Goal: Task Accomplishment & Management: Use online tool/utility

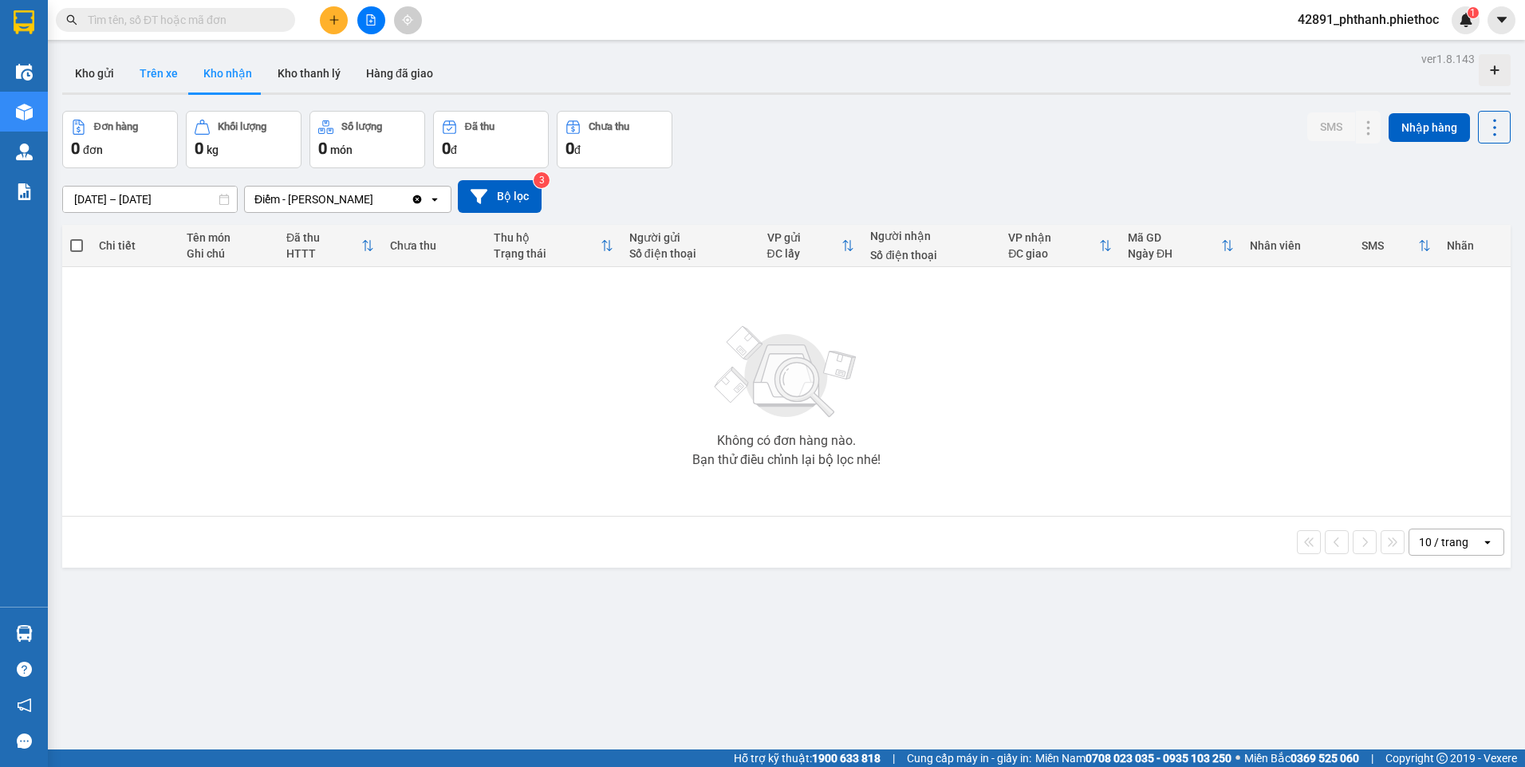
click at [149, 75] on button "Trên xe" at bounding box center [159, 73] width 64 height 38
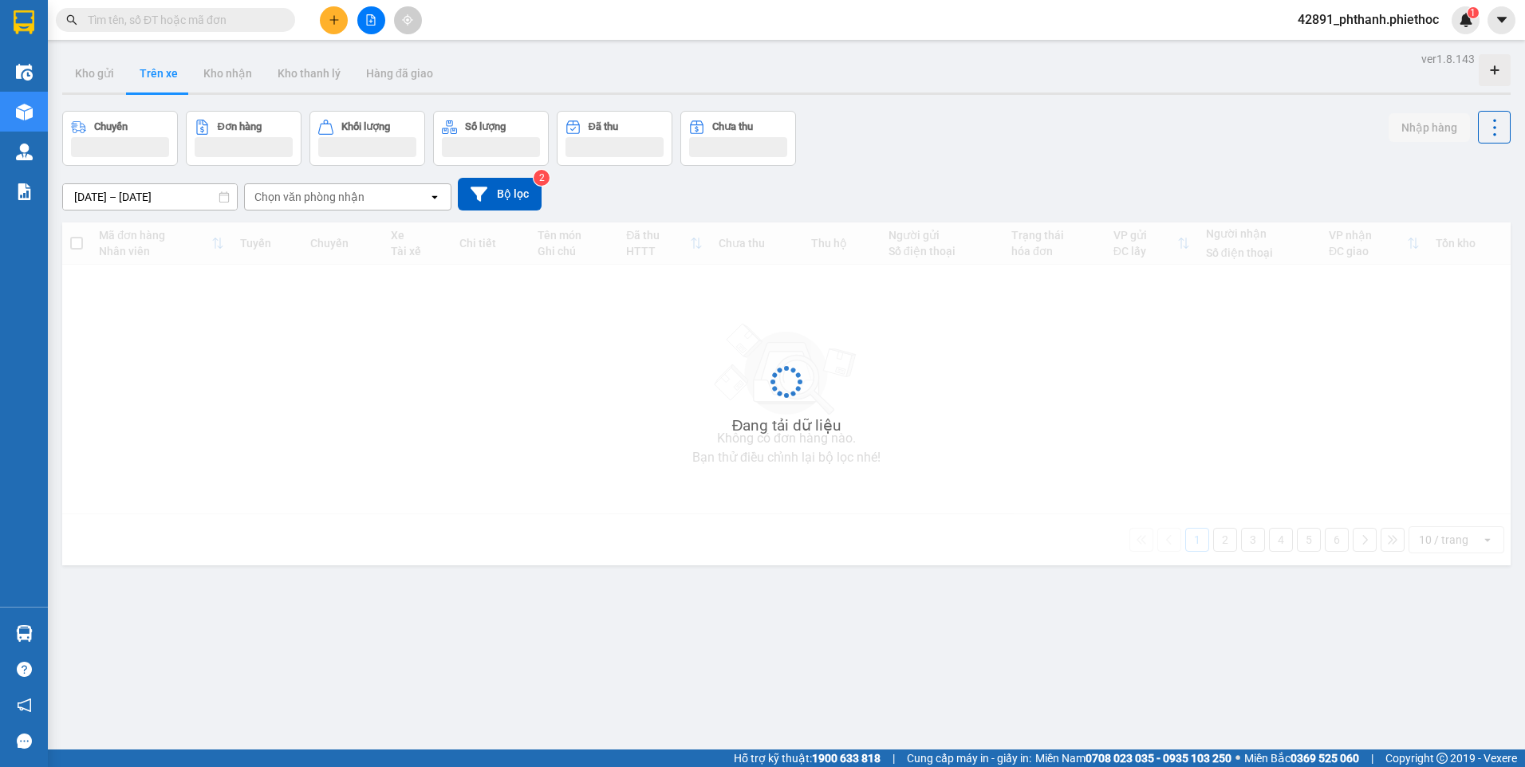
click at [881, 120] on div "Chuyến Đơn hàng Khối lượng Số lượng Đã thu Chưa thu Nhập hàng" at bounding box center [786, 138] width 1448 height 55
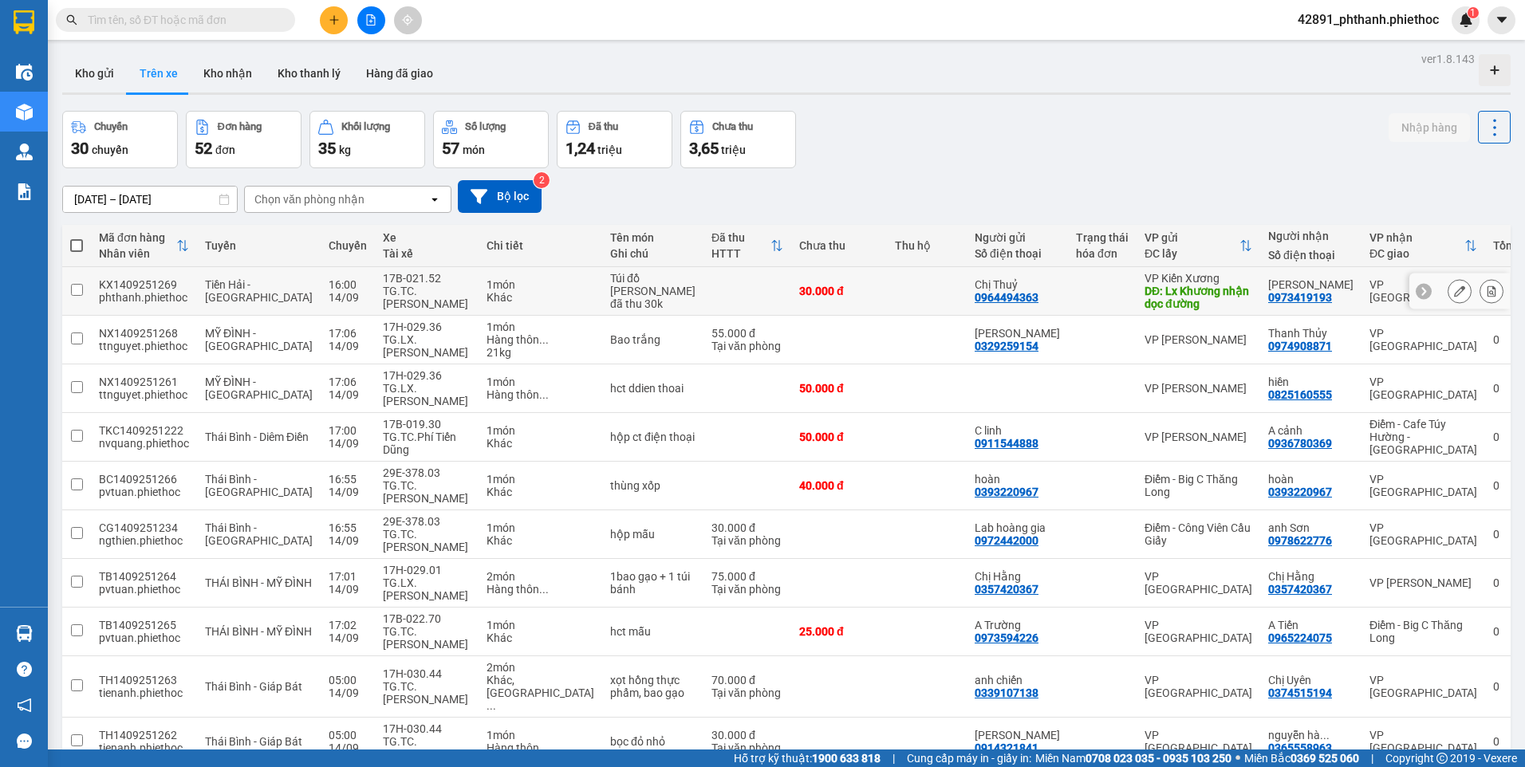
click at [1487, 293] on icon at bounding box center [1491, 290] width 9 height 11
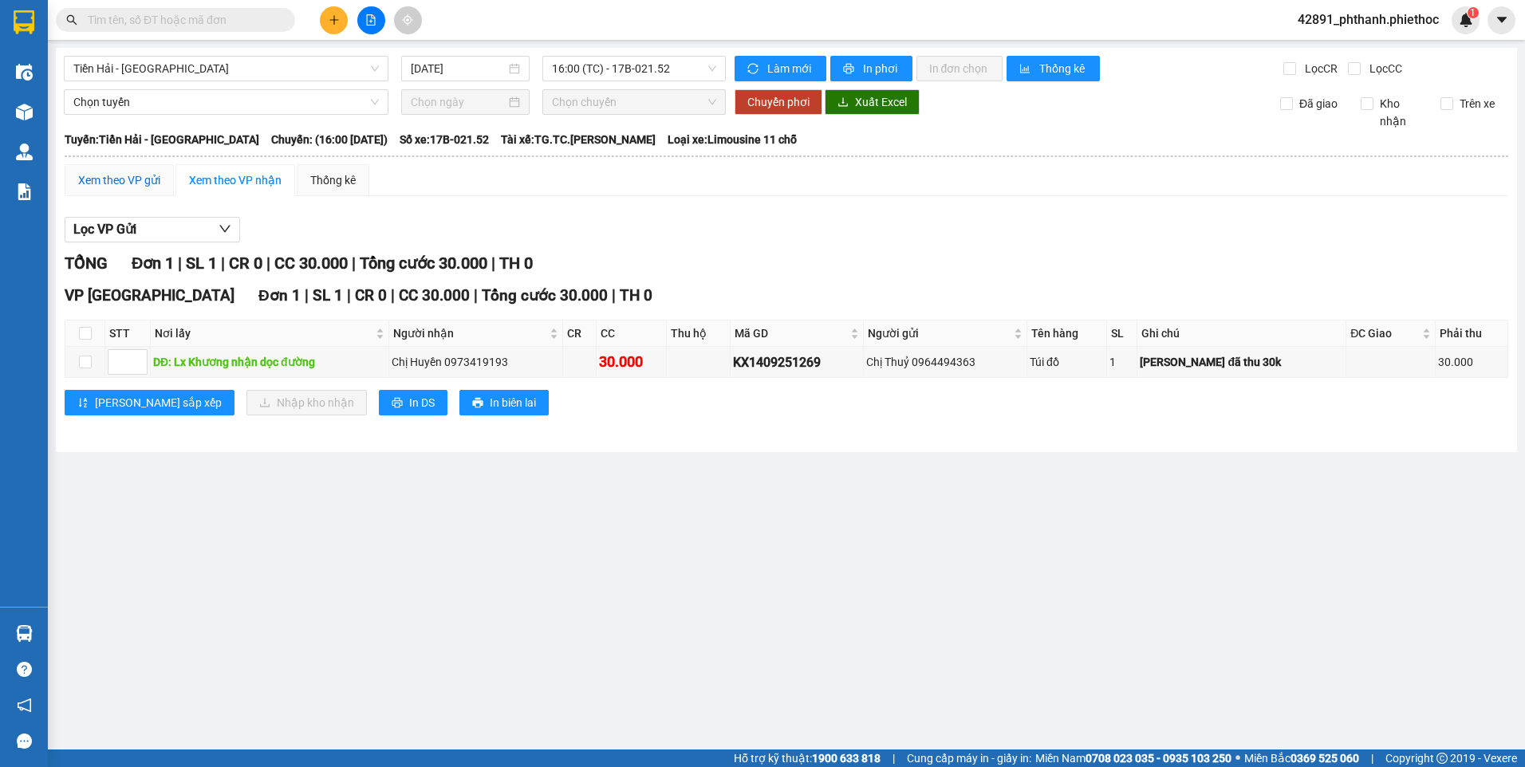
click at [114, 176] on div "Xem theo VP gửi" at bounding box center [119, 180] width 82 height 18
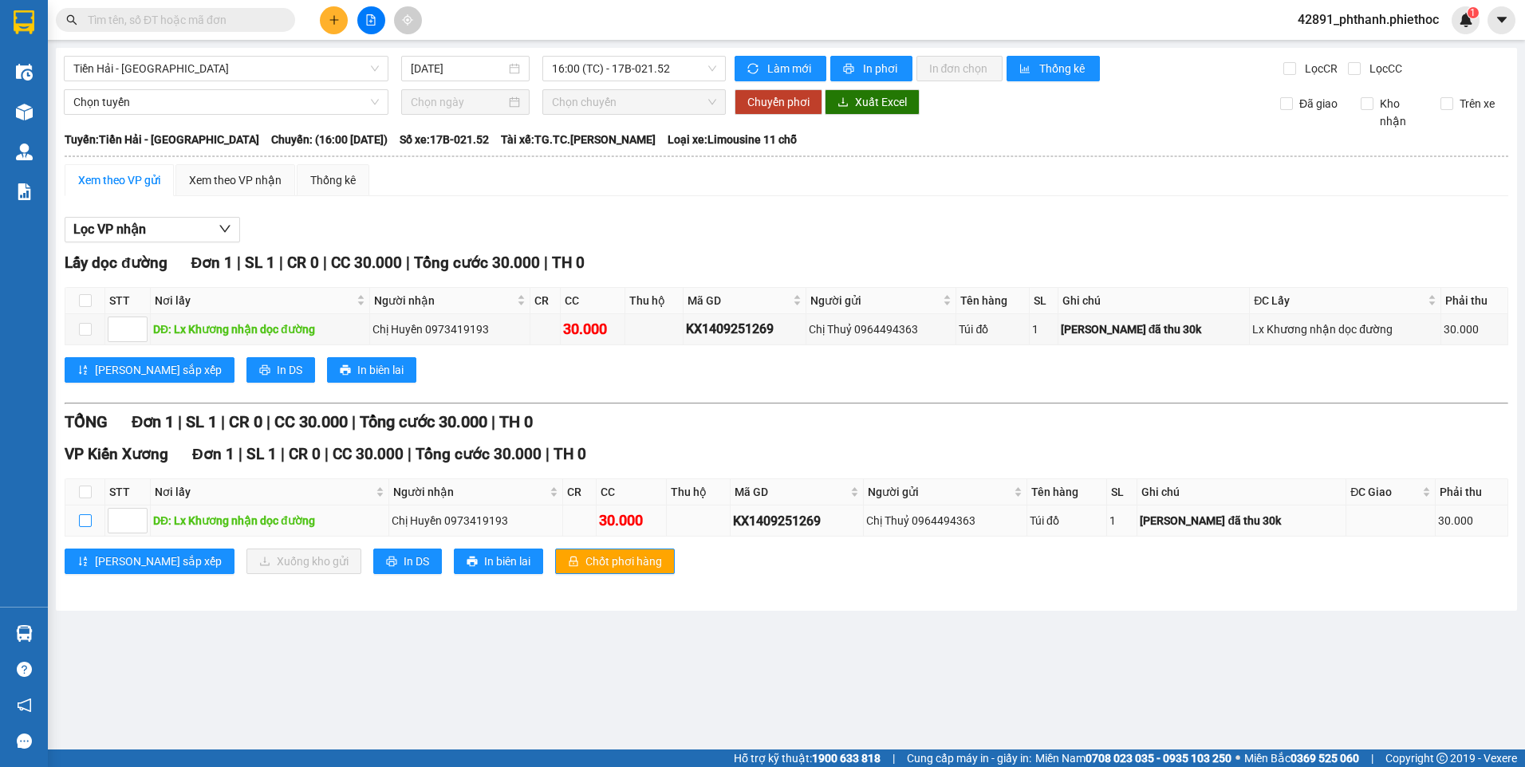
click at [87, 519] on input "checkbox" at bounding box center [85, 520] width 13 height 13
checkbox input "true"
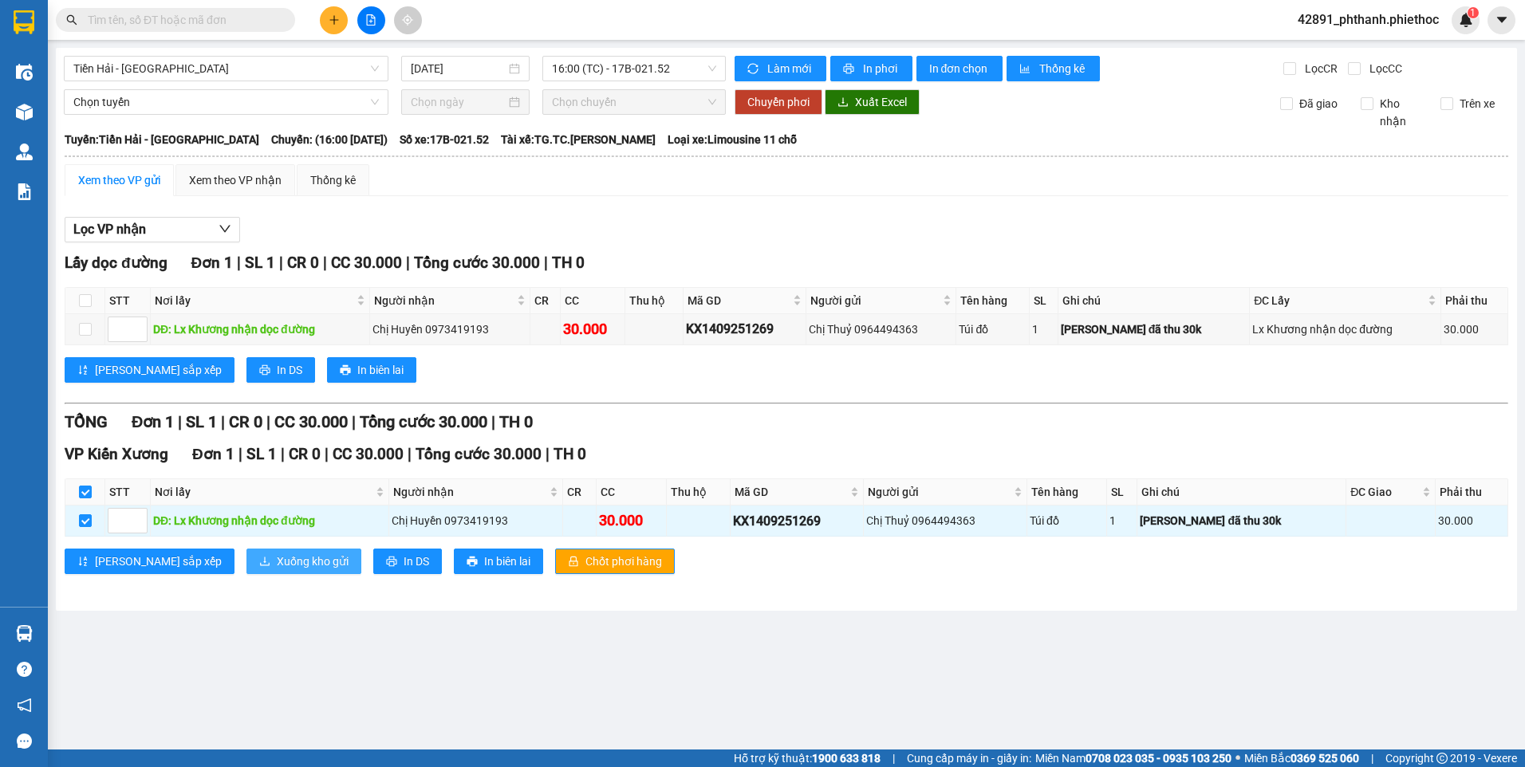
click at [277, 564] on span "Xuống kho gửi" at bounding box center [313, 562] width 72 height 18
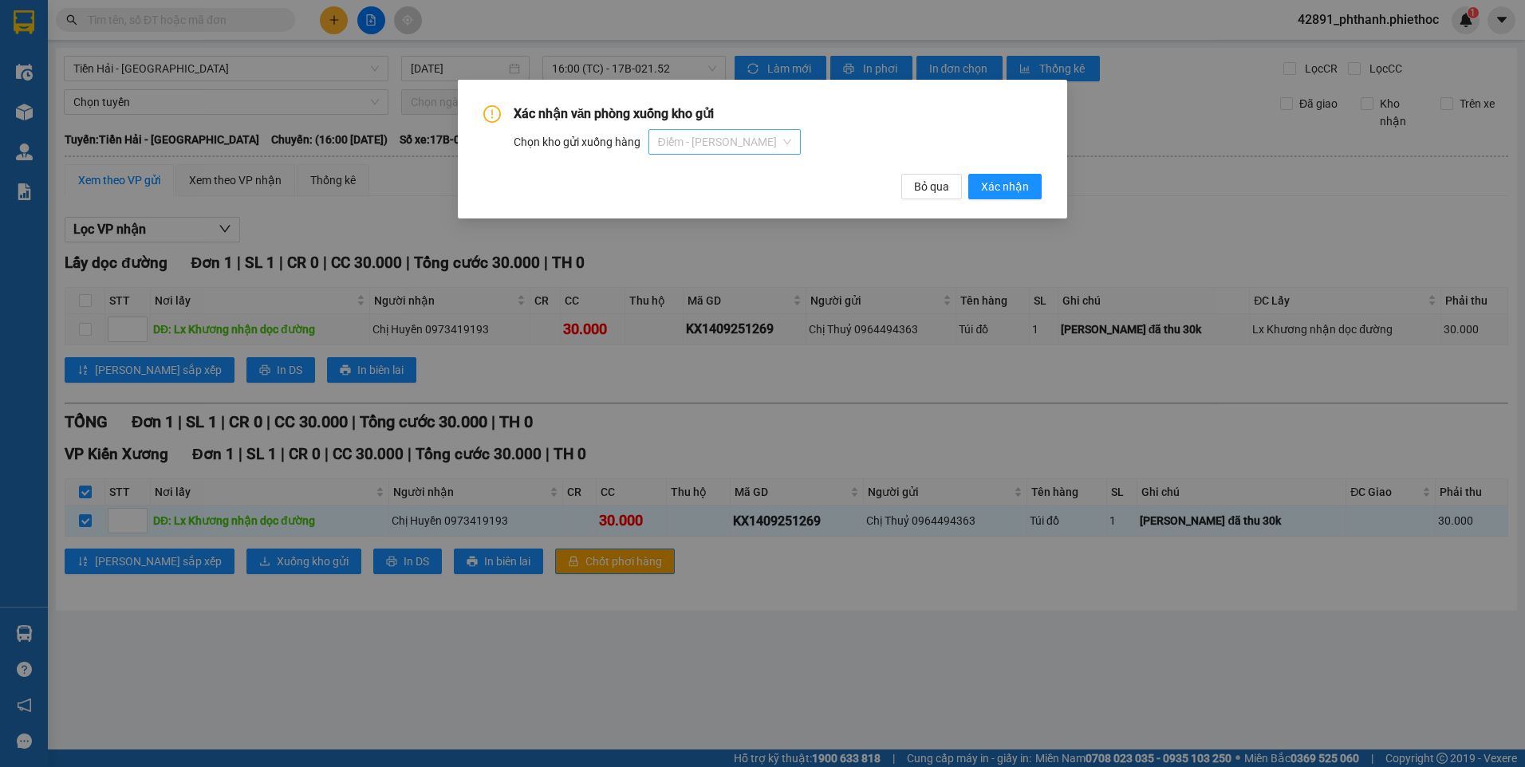
click at [712, 141] on span "Điểm - [PERSON_NAME]" at bounding box center [724, 142] width 133 height 24
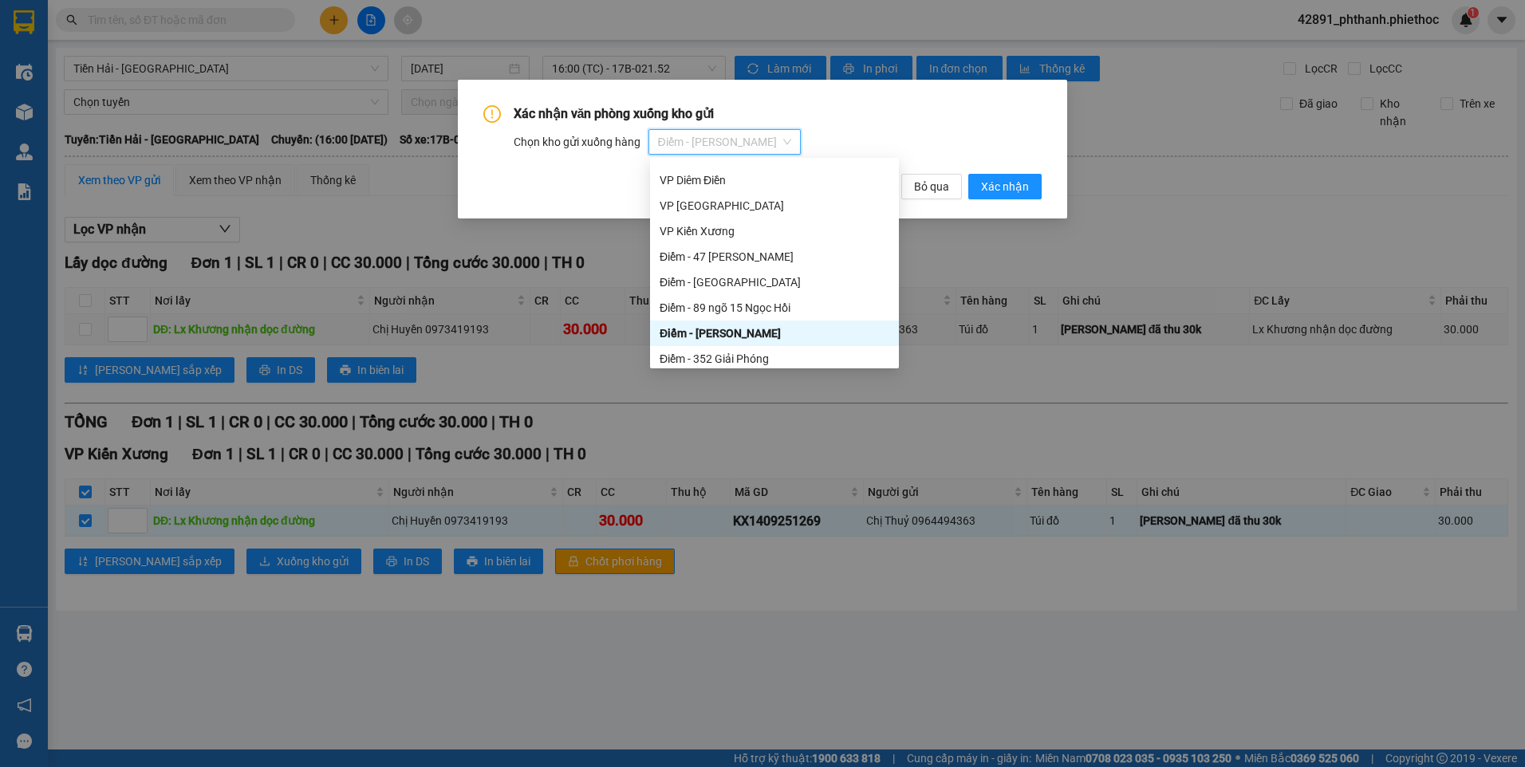
scroll to position [360, 0]
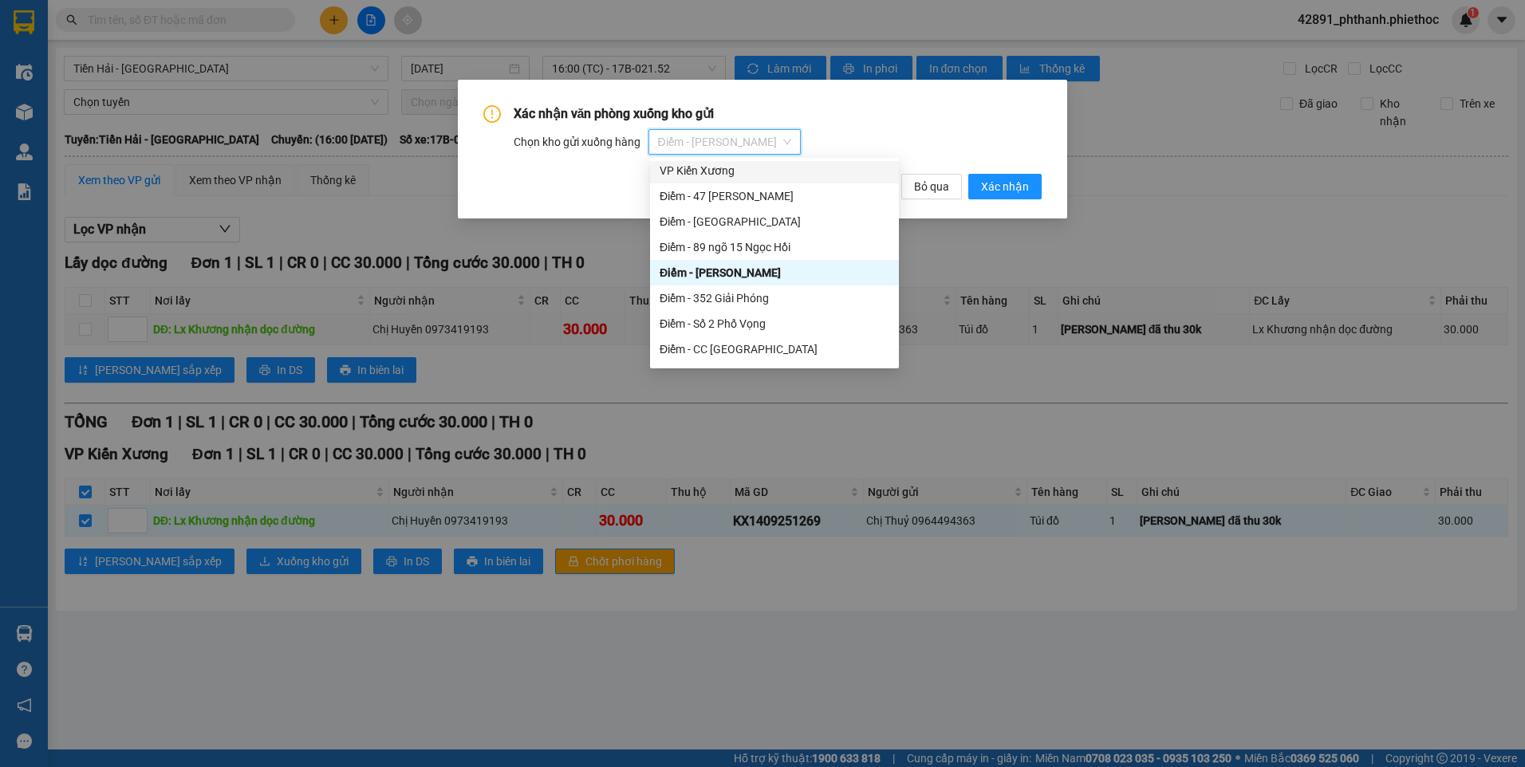
click at [721, 177] on div "VP Kiến Xương" at bounding box center [774, 171] width 230 height 18
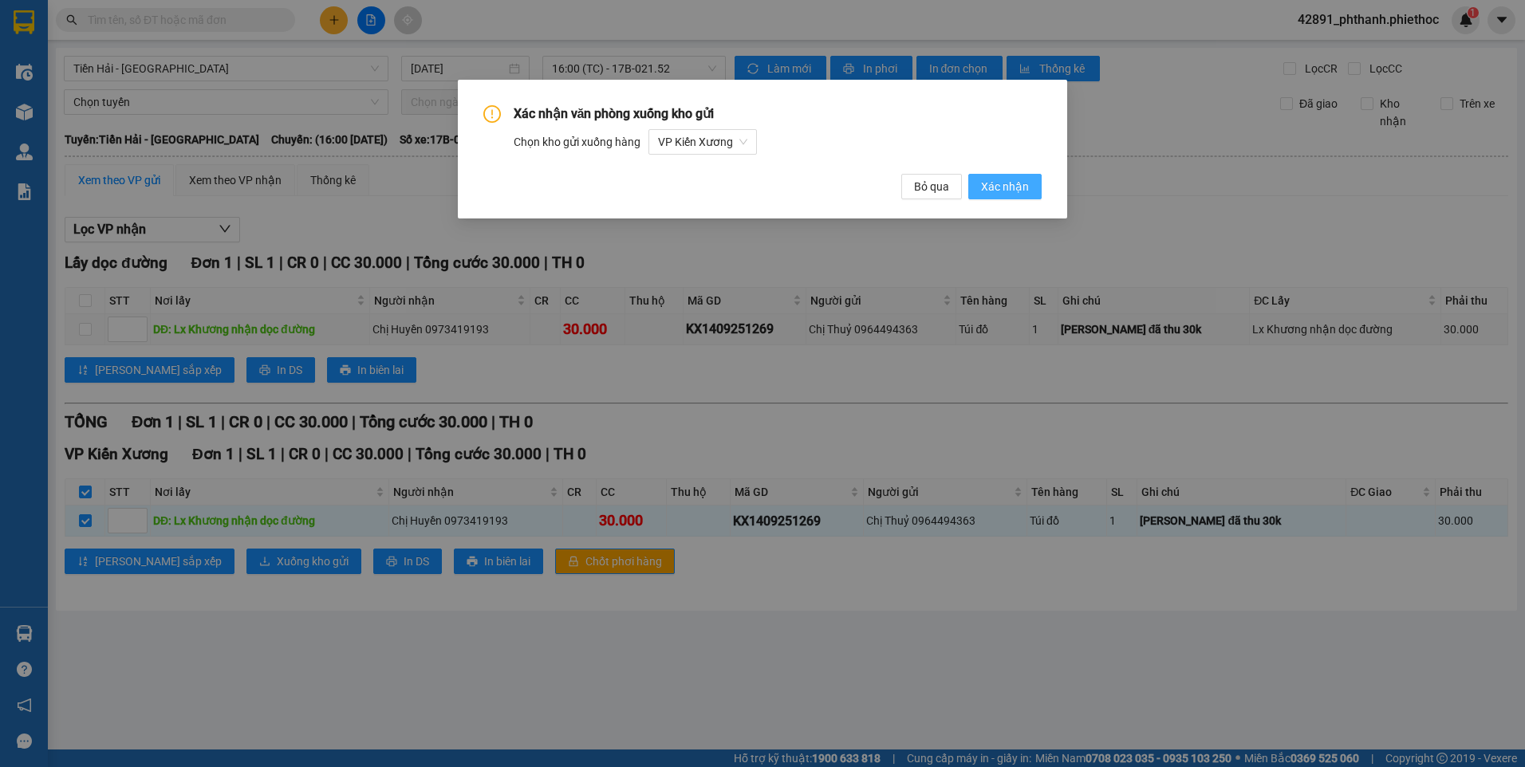
click at [1030, 190] on button "Xác nhận" at bounding box center [1004, 187] width 73 height 26
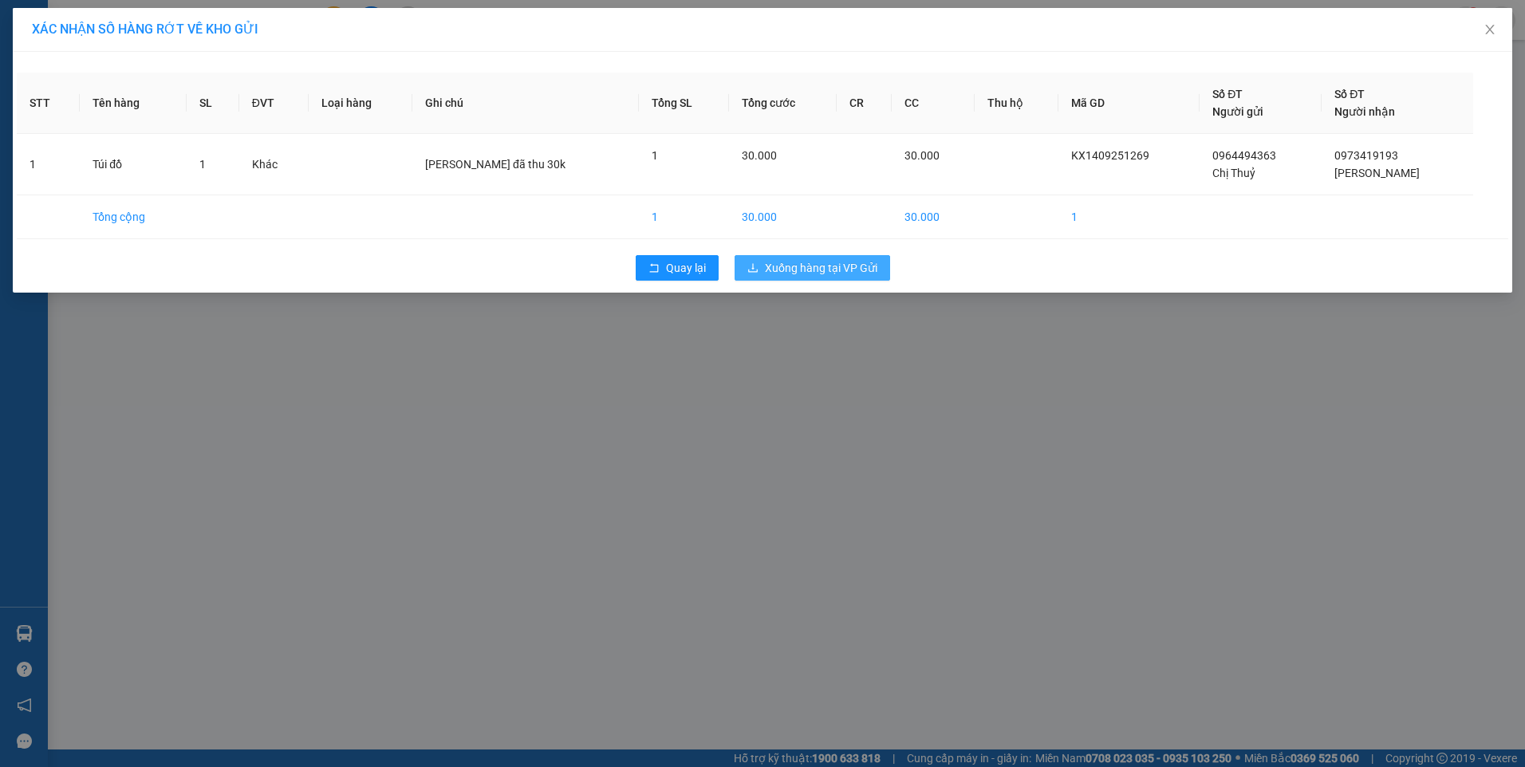
click at [796, 271] on span "Xuống hàng tại VP Gửi" at bounding box center [821, 268] width 112 height 18
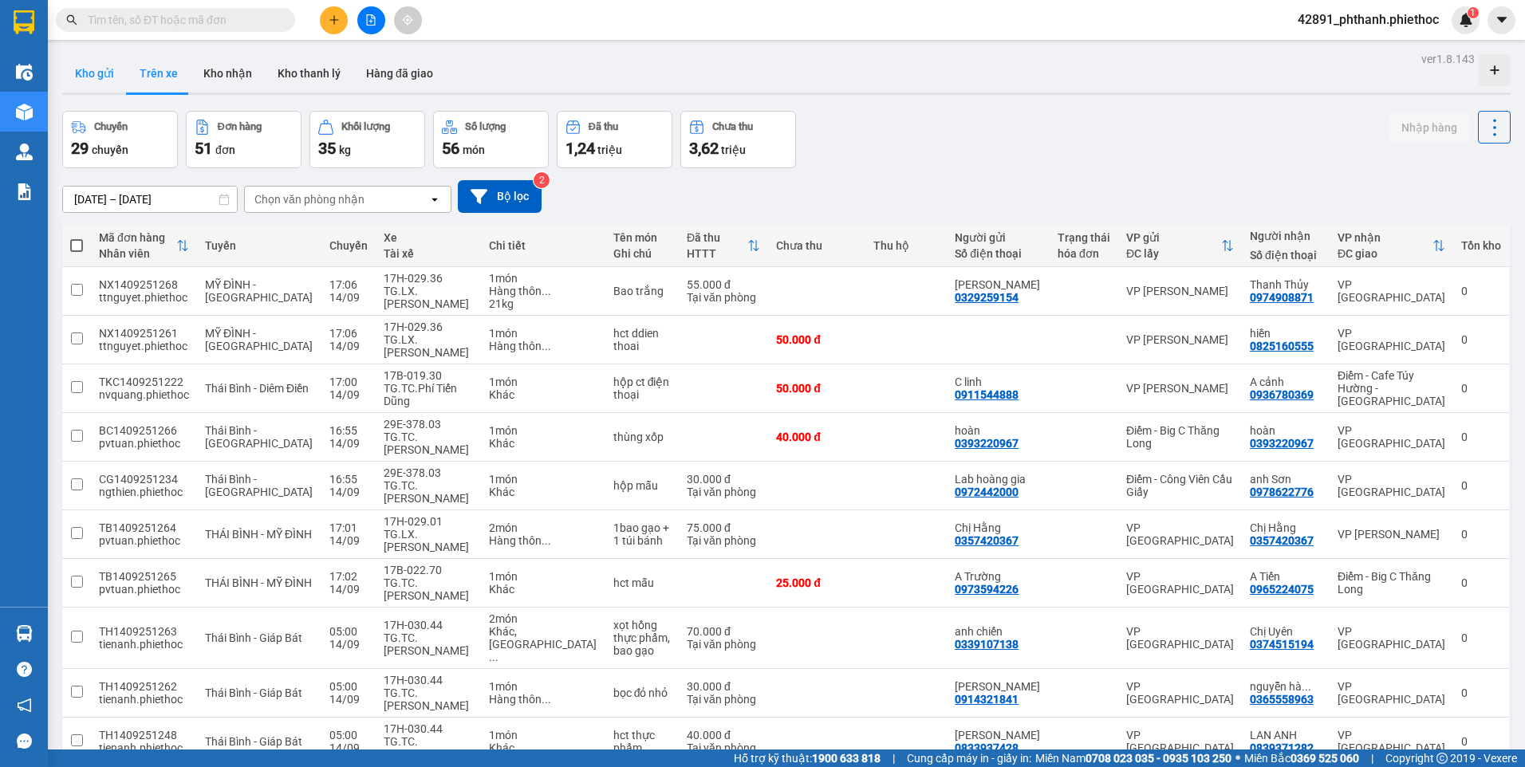
click at [114, 78] on button "Kho gửi" at bounding box center [94, 73] width 65 height 38
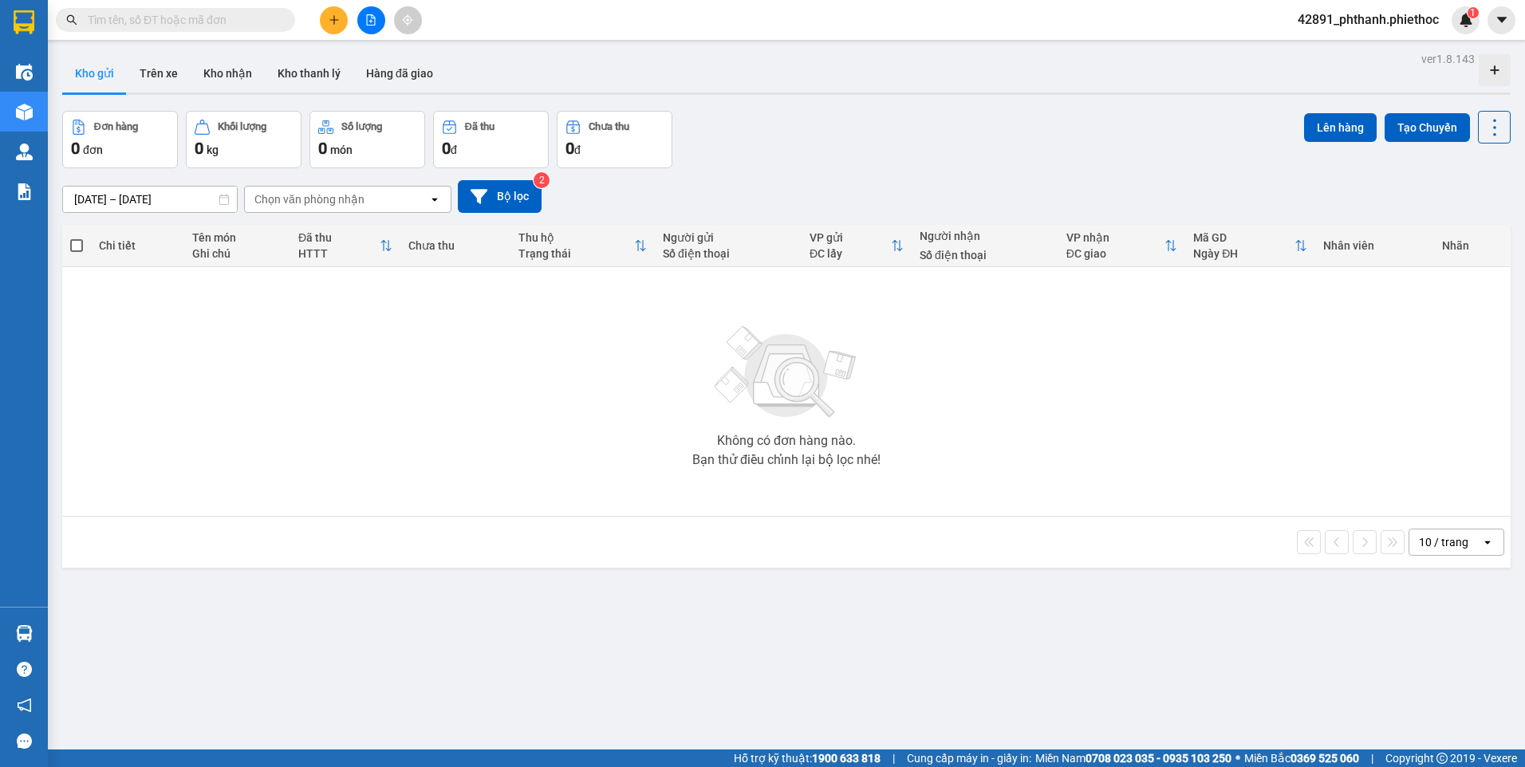
click at [838, 170] on div "14/09/2025 – 14/09/2025 Press the down arrow key to interact with the calendar …" at bounding box center [786, 196] width 1448 height 57
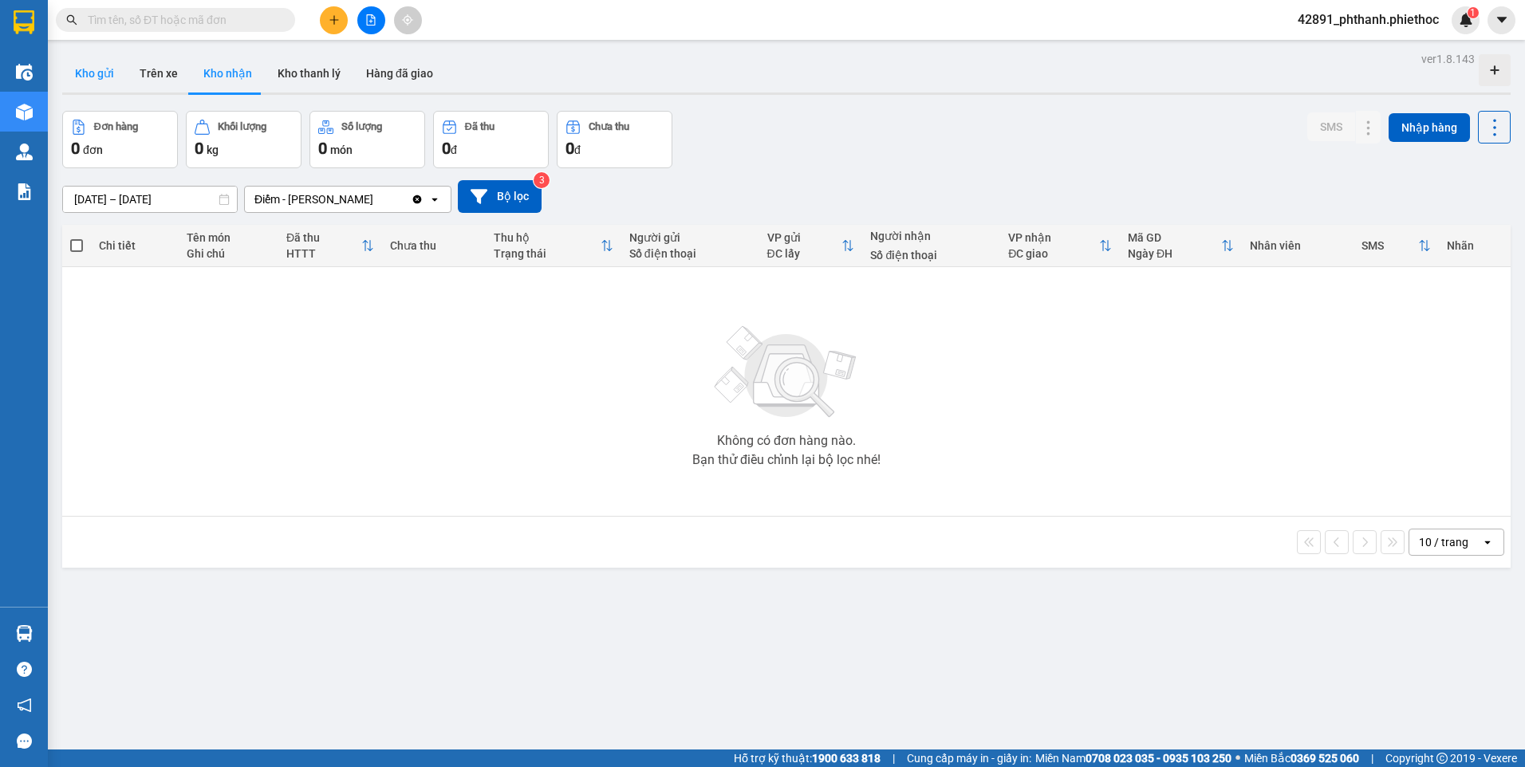
click at [104, 75] on button "Kho gửi" at bounding box center [94, 73] width 65 height 38
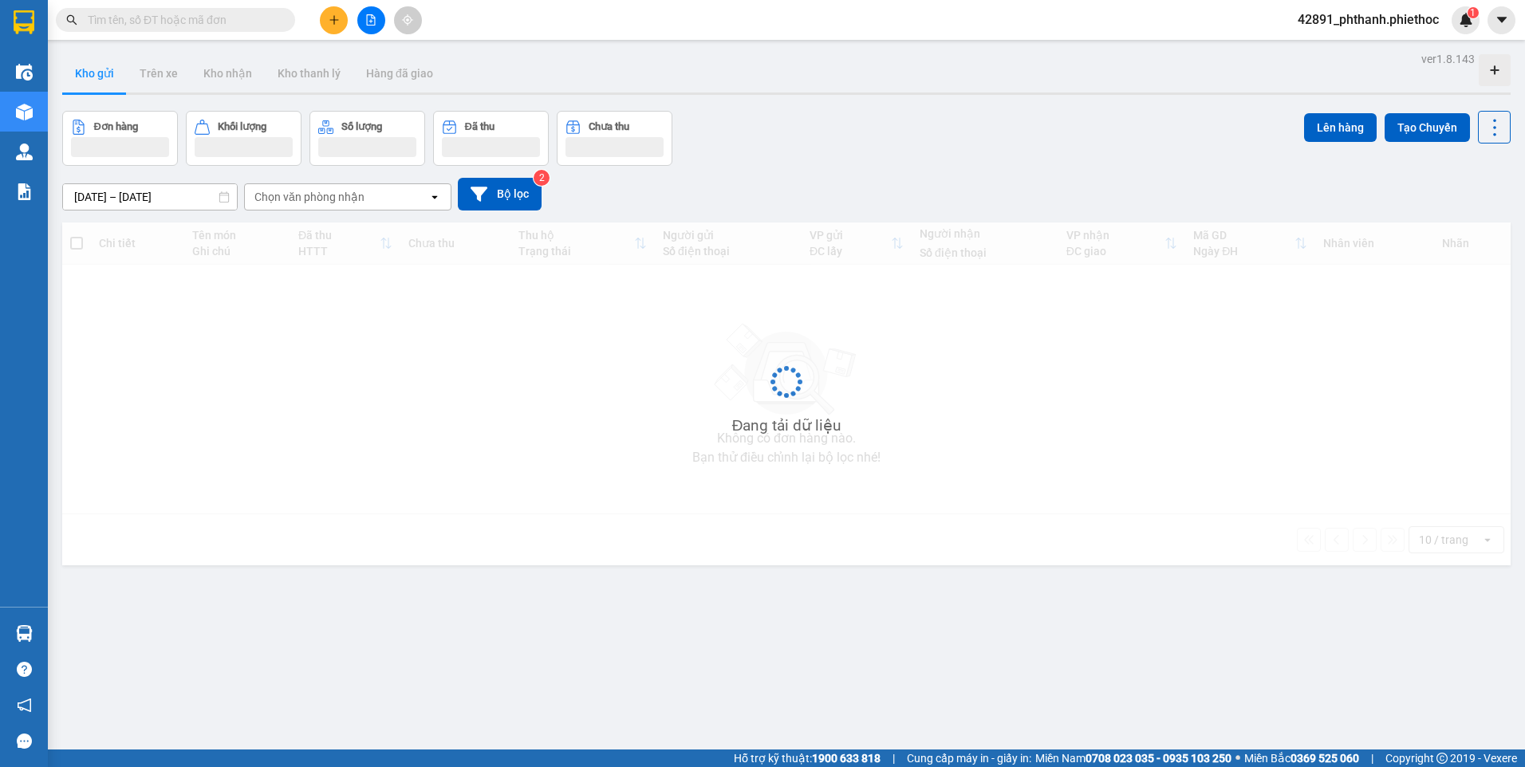
click at [1026, 155] on div "Đơn hàng Khối lượng Số lượng Đã thu Chưa thu Lên hàng Tạo Chuyến" at bounding box center [786, 138] width 1448 height 55
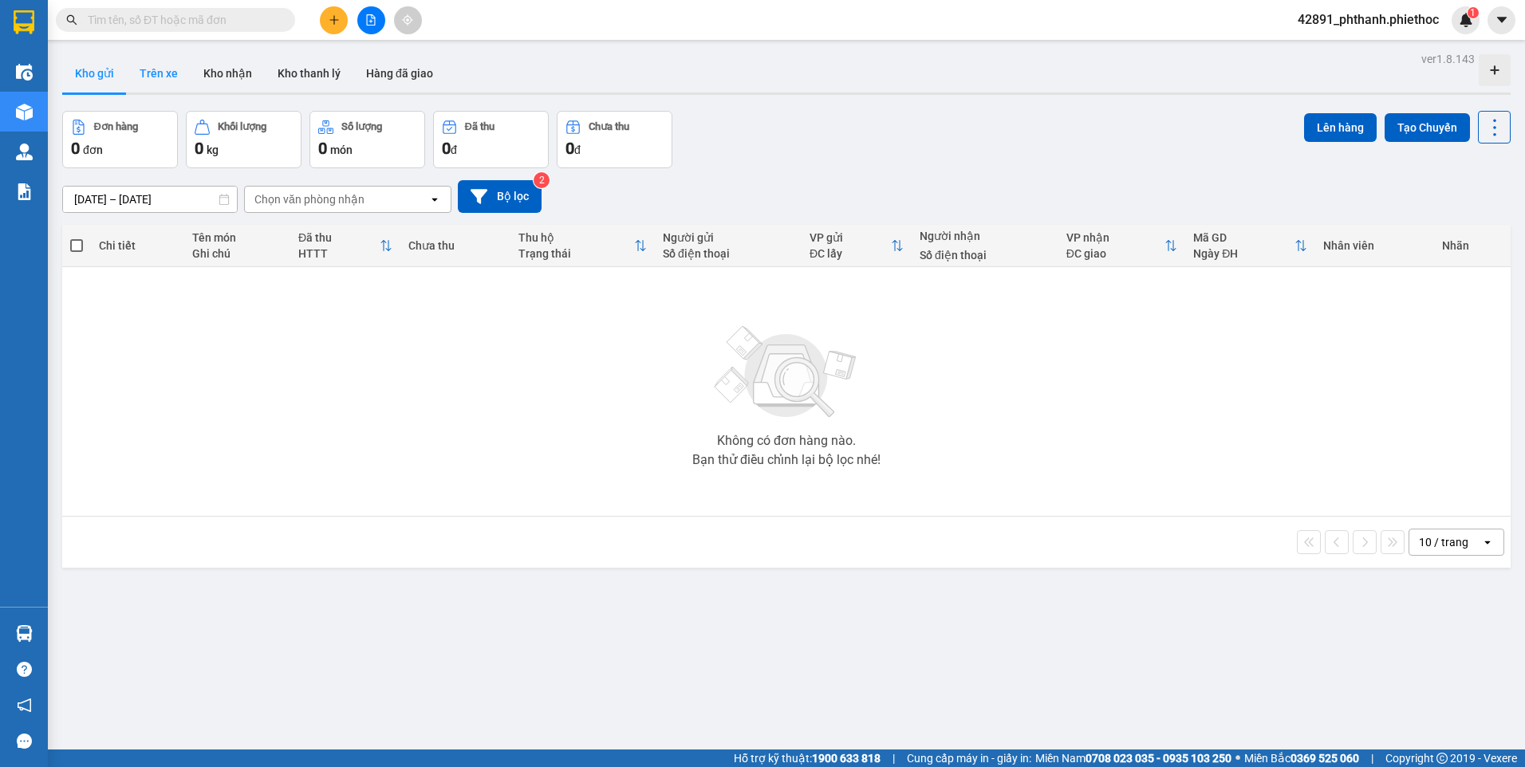
click at [169, 79] on button "Trên xe" at bounding box center [159, 73] width 64 height 38
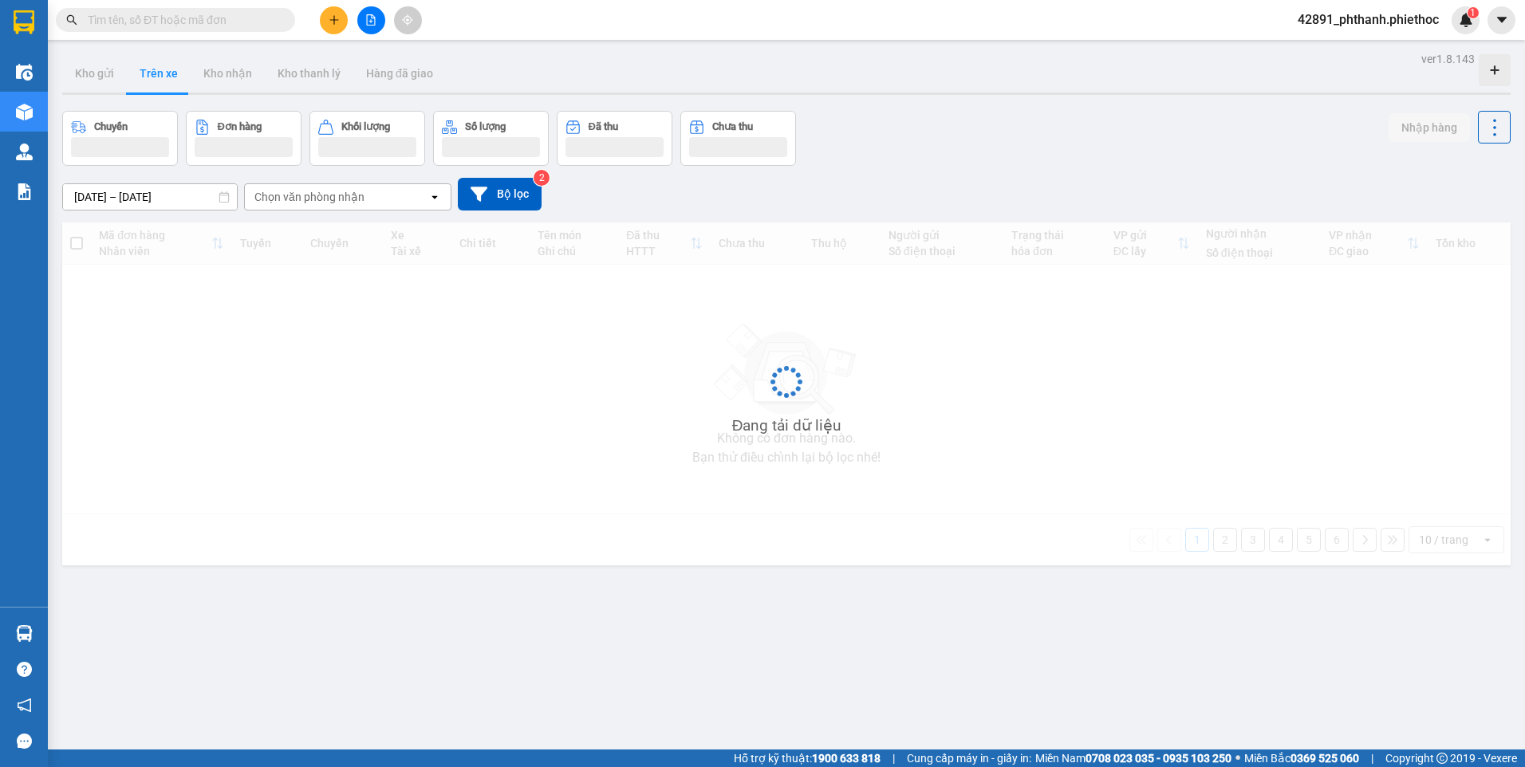
click at [1060, 112] on div "Chuyến Đơn hàng Khối lượng Số lượng Đã thu Chưa thu Nhập hàng" at bounding box center [786, 138] width 1448 height 55
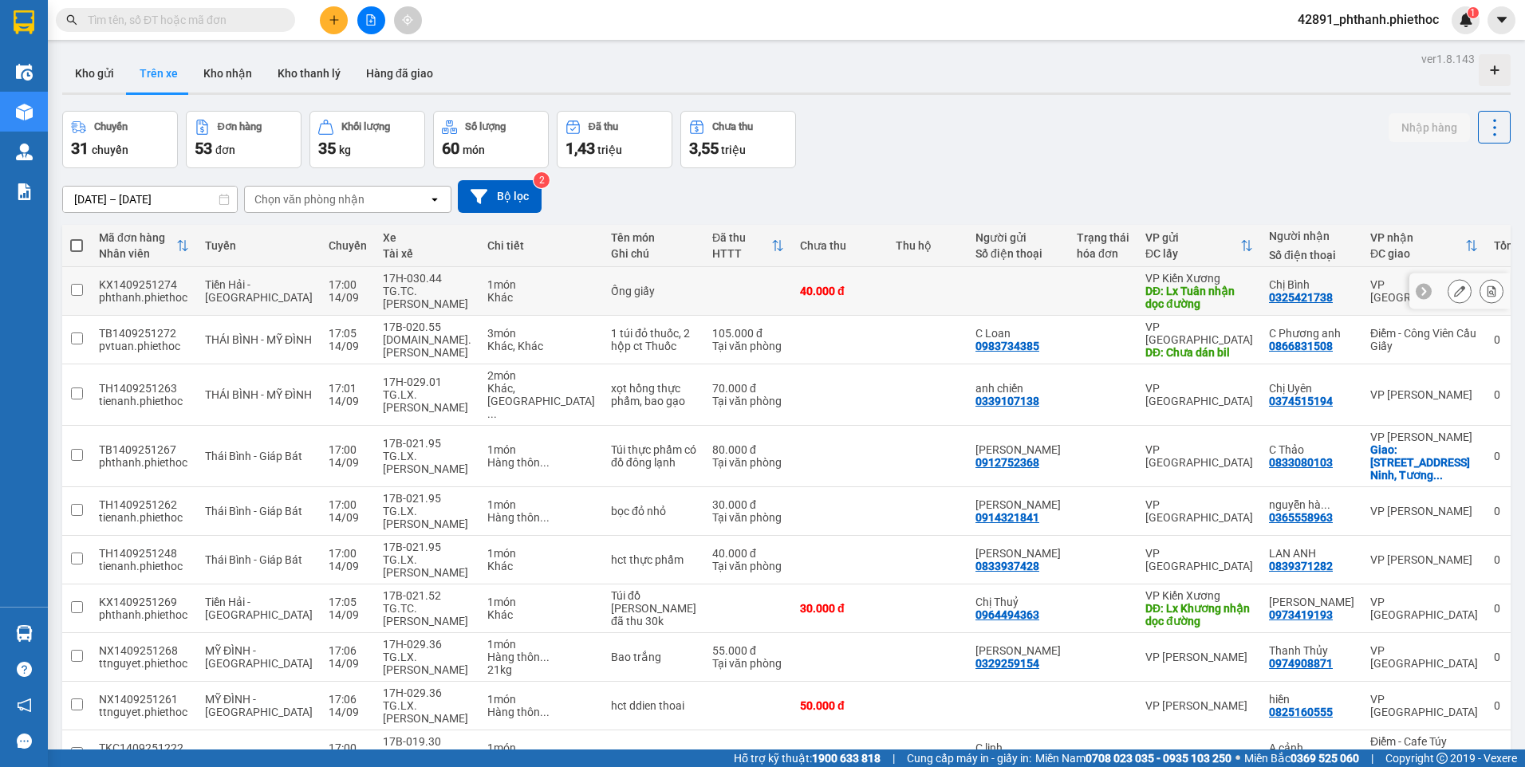
click at [1486, 289] on icon at bounding box center [1491, 290] width 11 height 11
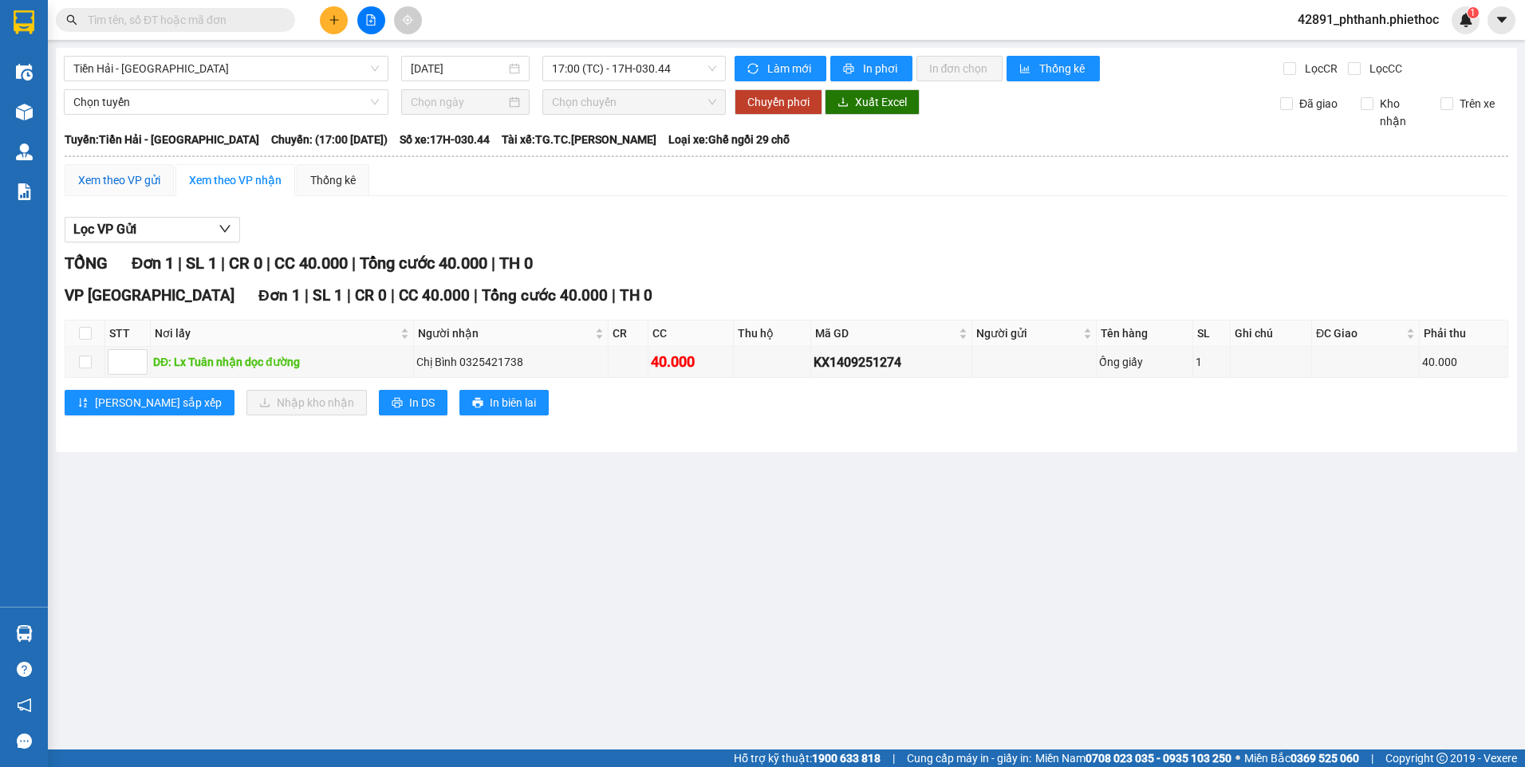
click at [110, 171] on div "Xem theo VP gửi" at bounding box center [119, 180] width 82 height 18
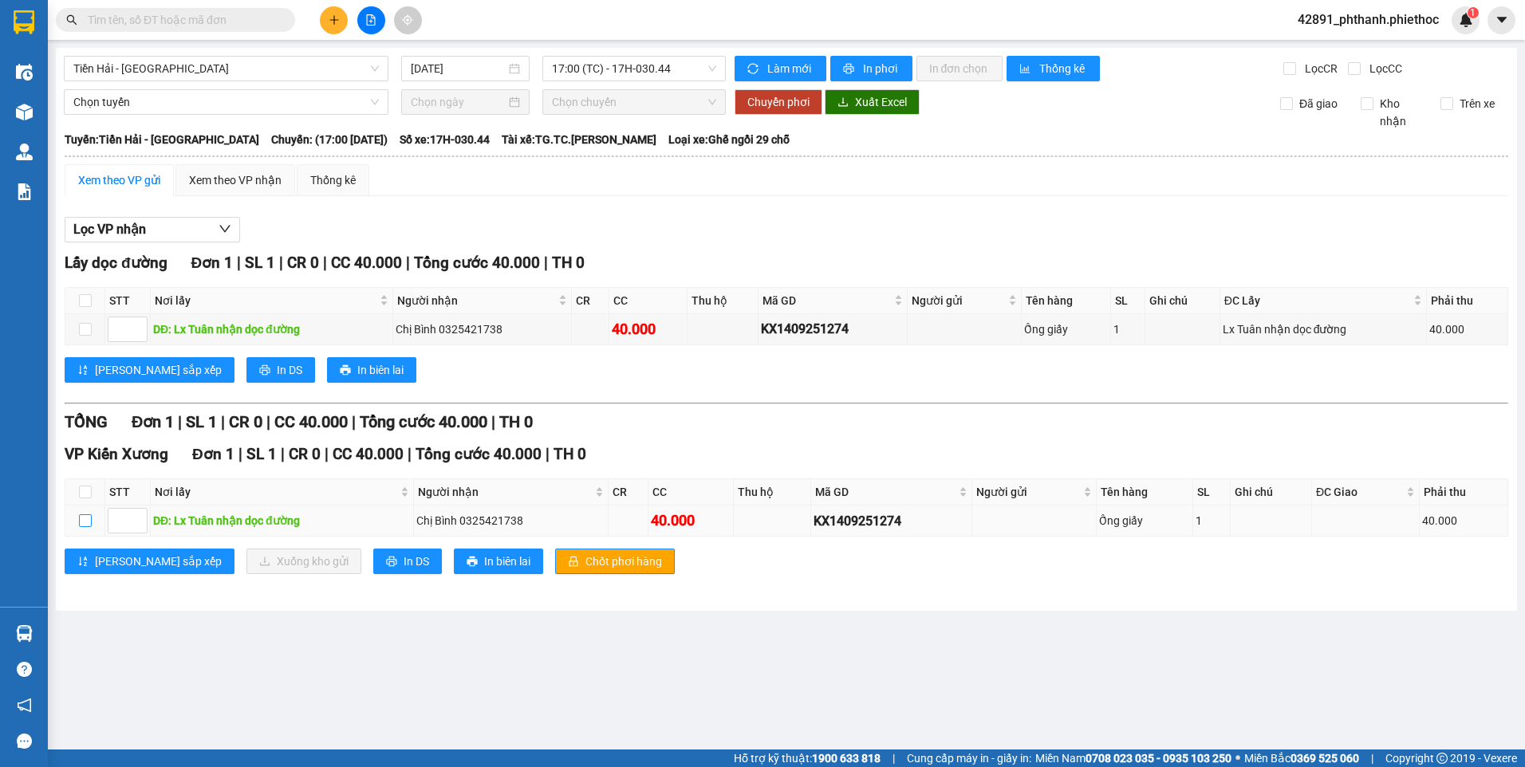
click at [83, 515] on input "checkbox" at bounding box center [85, 520] width 13 height 13
checkbox input "true"
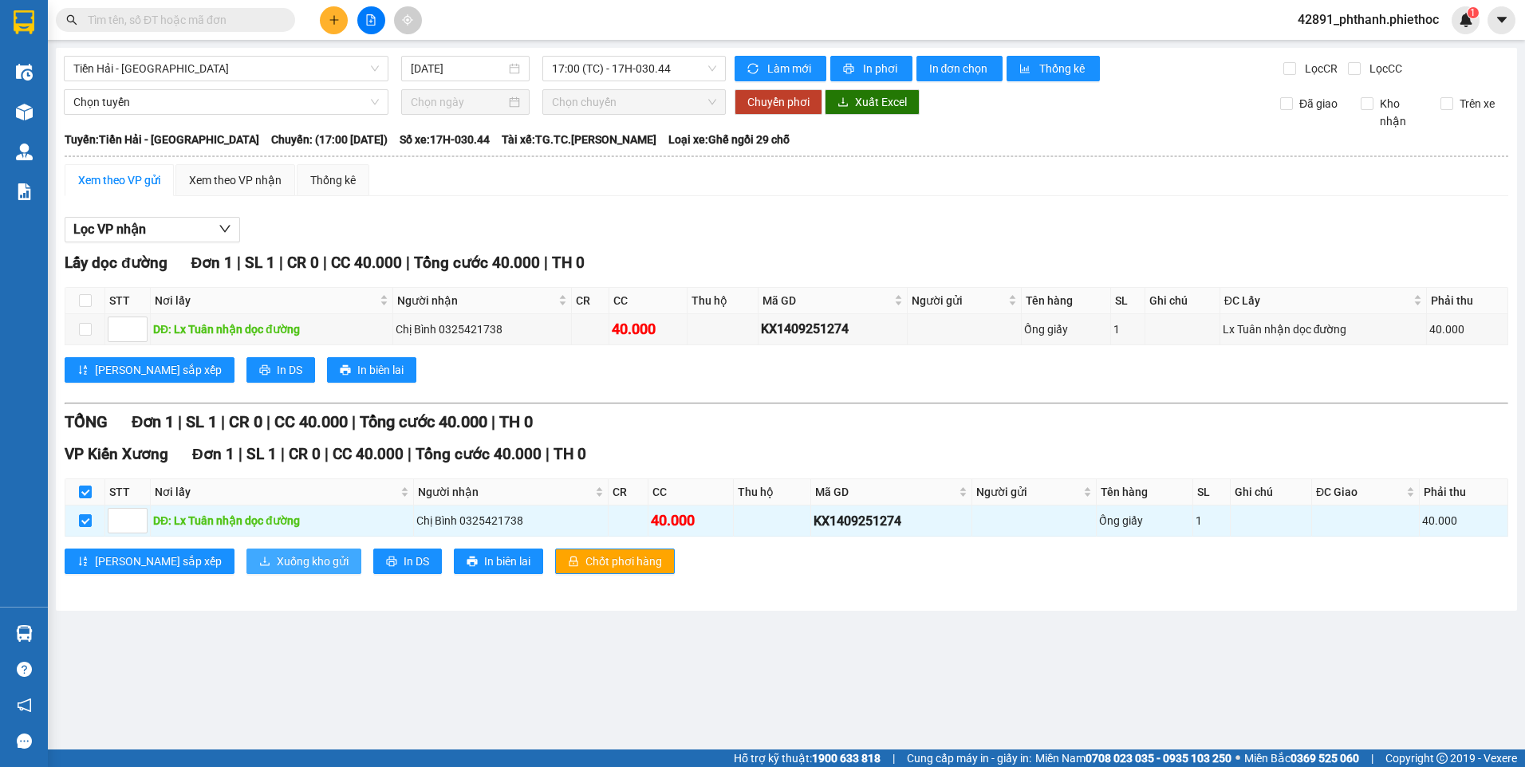
click at [277, 564] on span "Xuống kho gửi" at bounding box center [313, 562] width 72 height 18
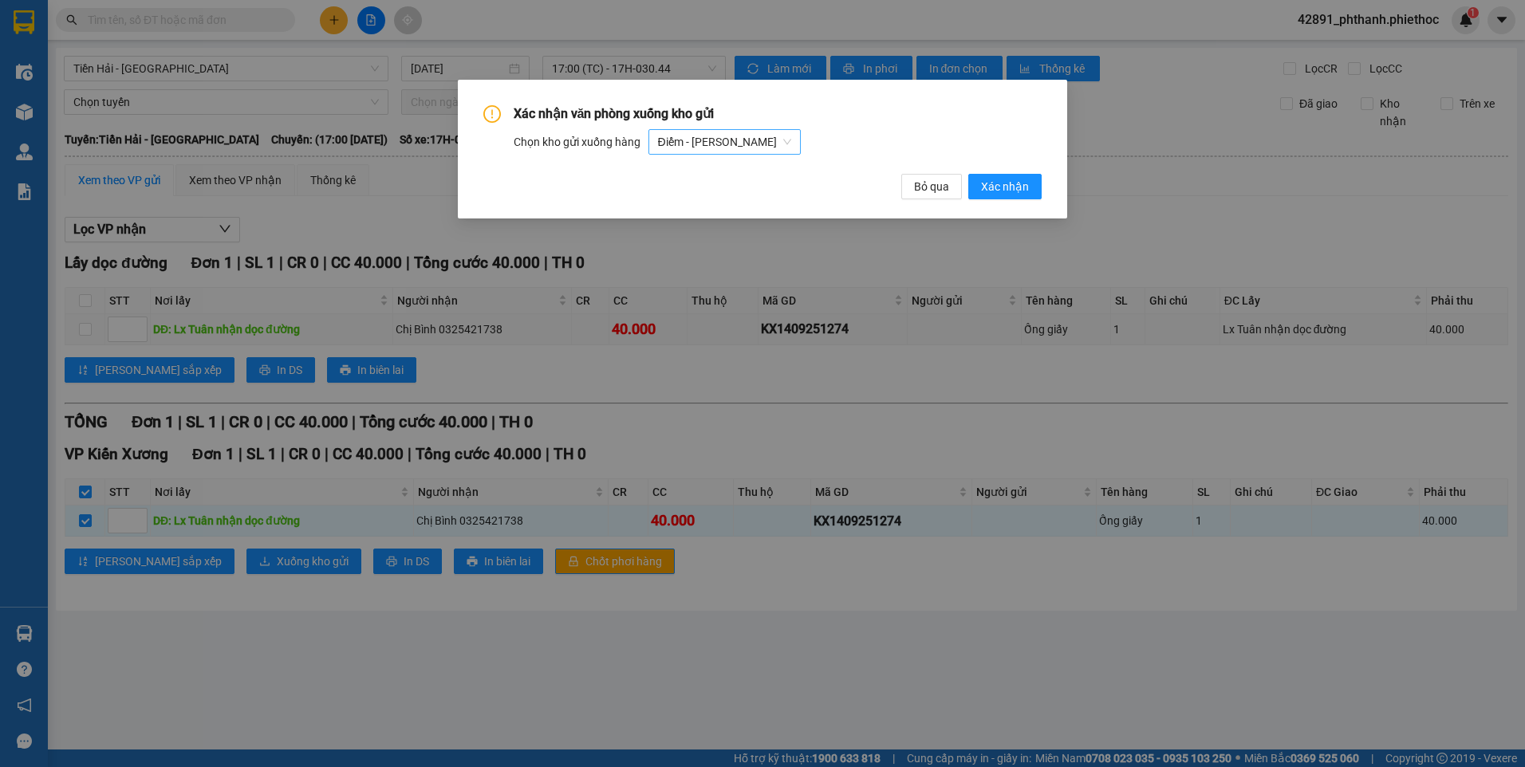
click at [681, 141] on span "Điểm - [PERSON_NAME]" at bounding box center [724, 142] width 133 height 24
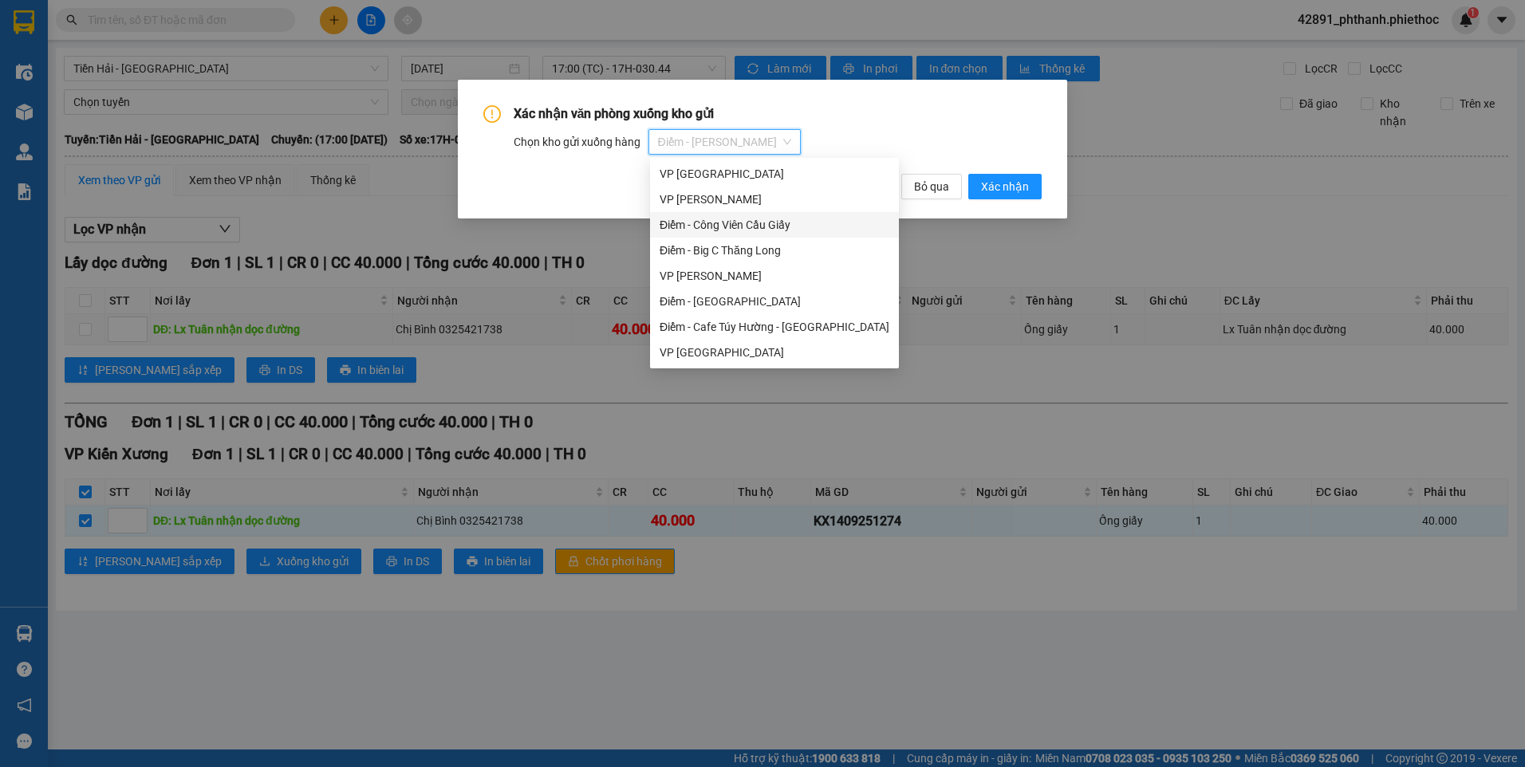
click at [754, 222] on div "Điểm - Công Viên Cầu Giấy" at bounding box center [774, 225] width 230 height 18
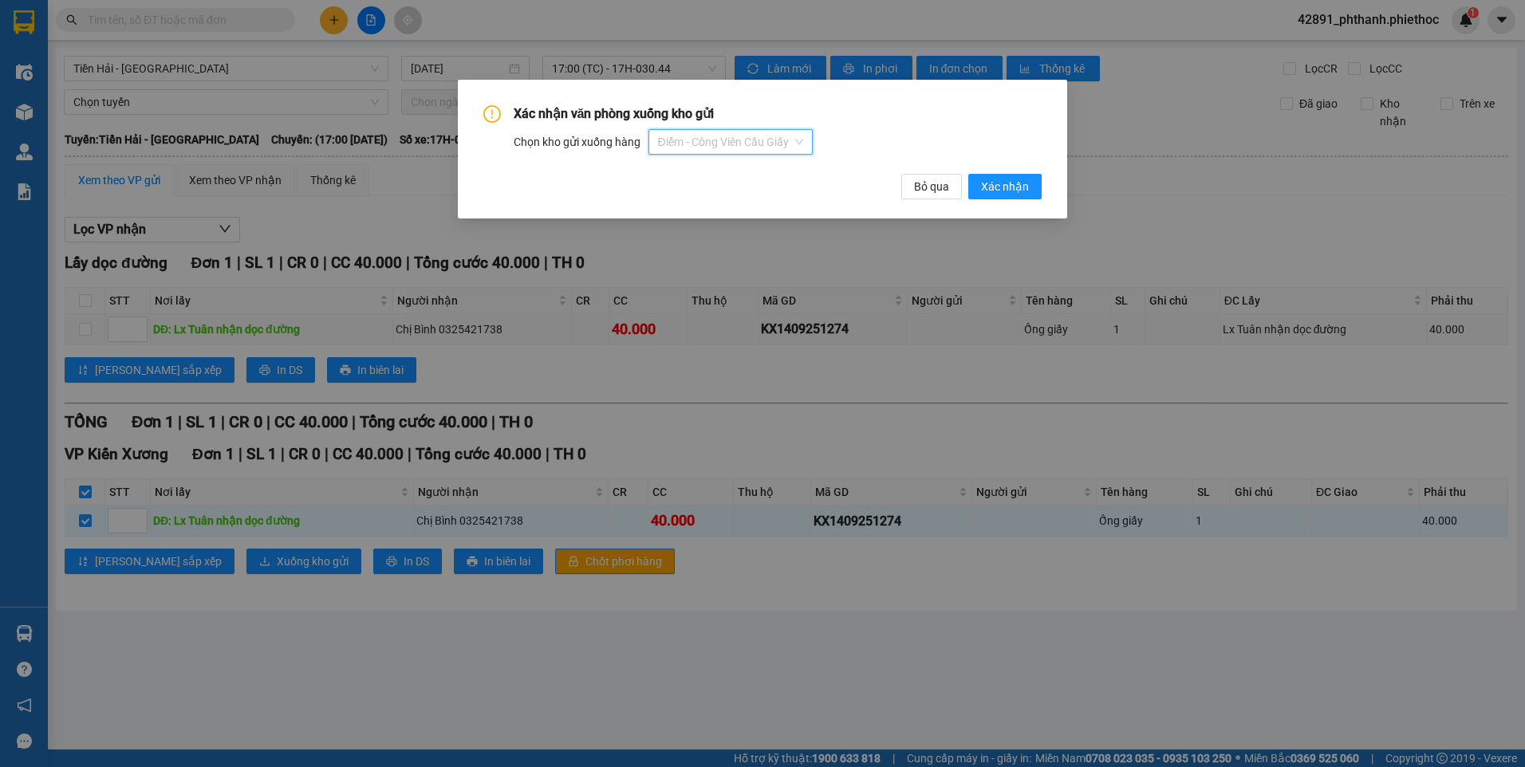
click at [738, 140] on span "Điểm - Công Viên Cầu Giấy" at bounding box center [730, 142] width 145 height 24
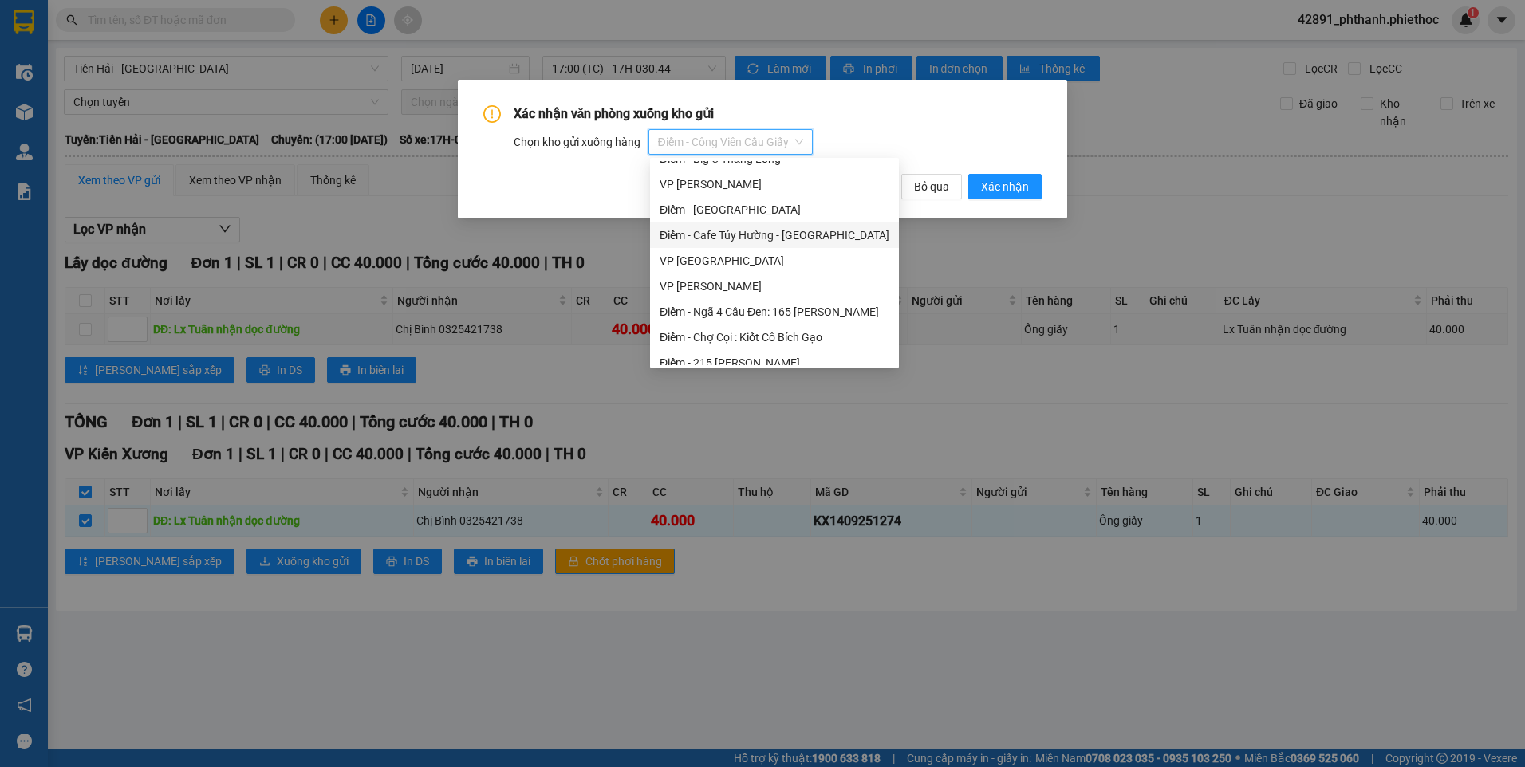
scroll to position [239, 0]
click at [725, 290] on div "VP Kiến Xương" at bounding box center [774, 292] width 230 height 18
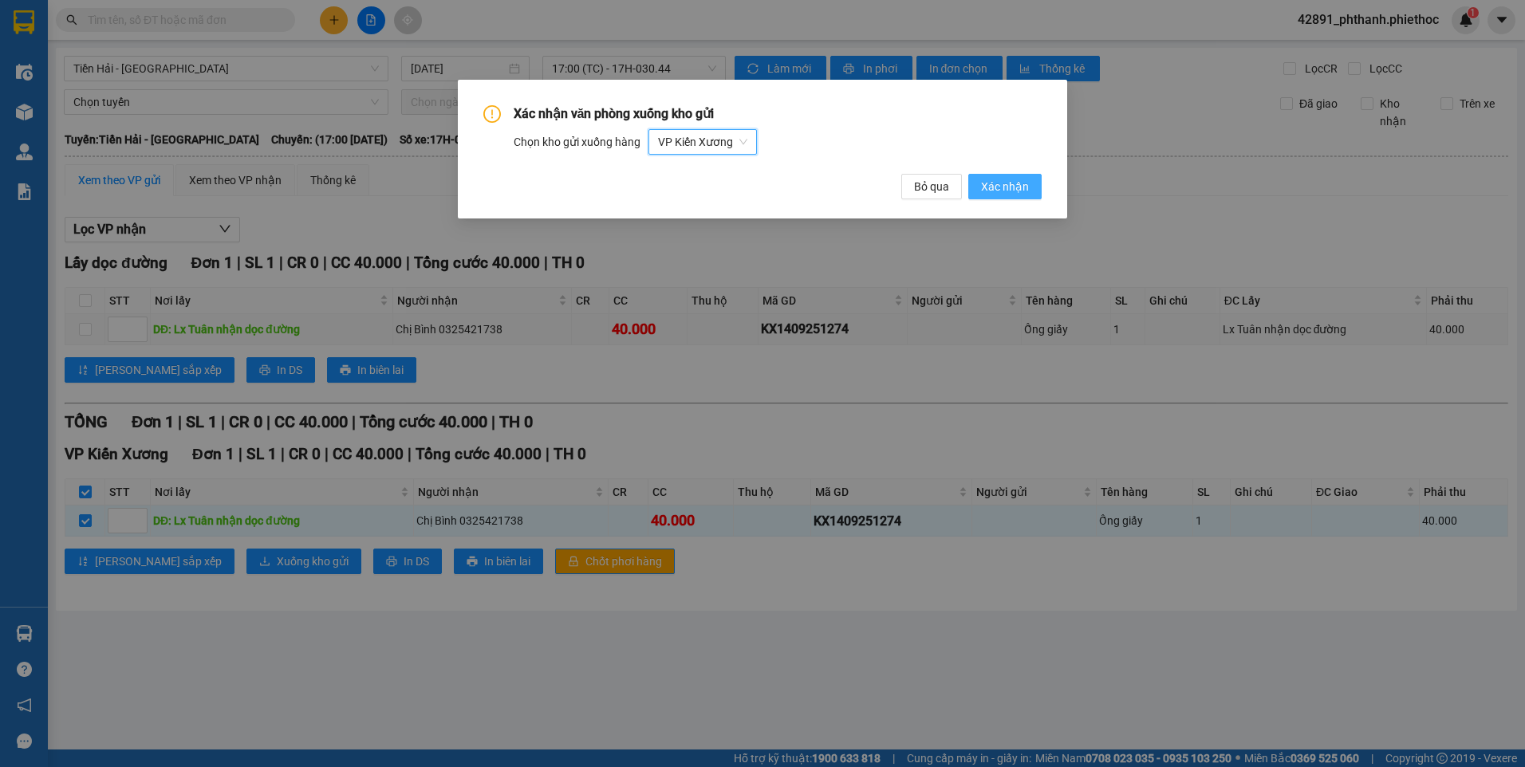
click at [994, 191] on span "Xác nhận" at bounding box center [1005, 187] width 48 height 18
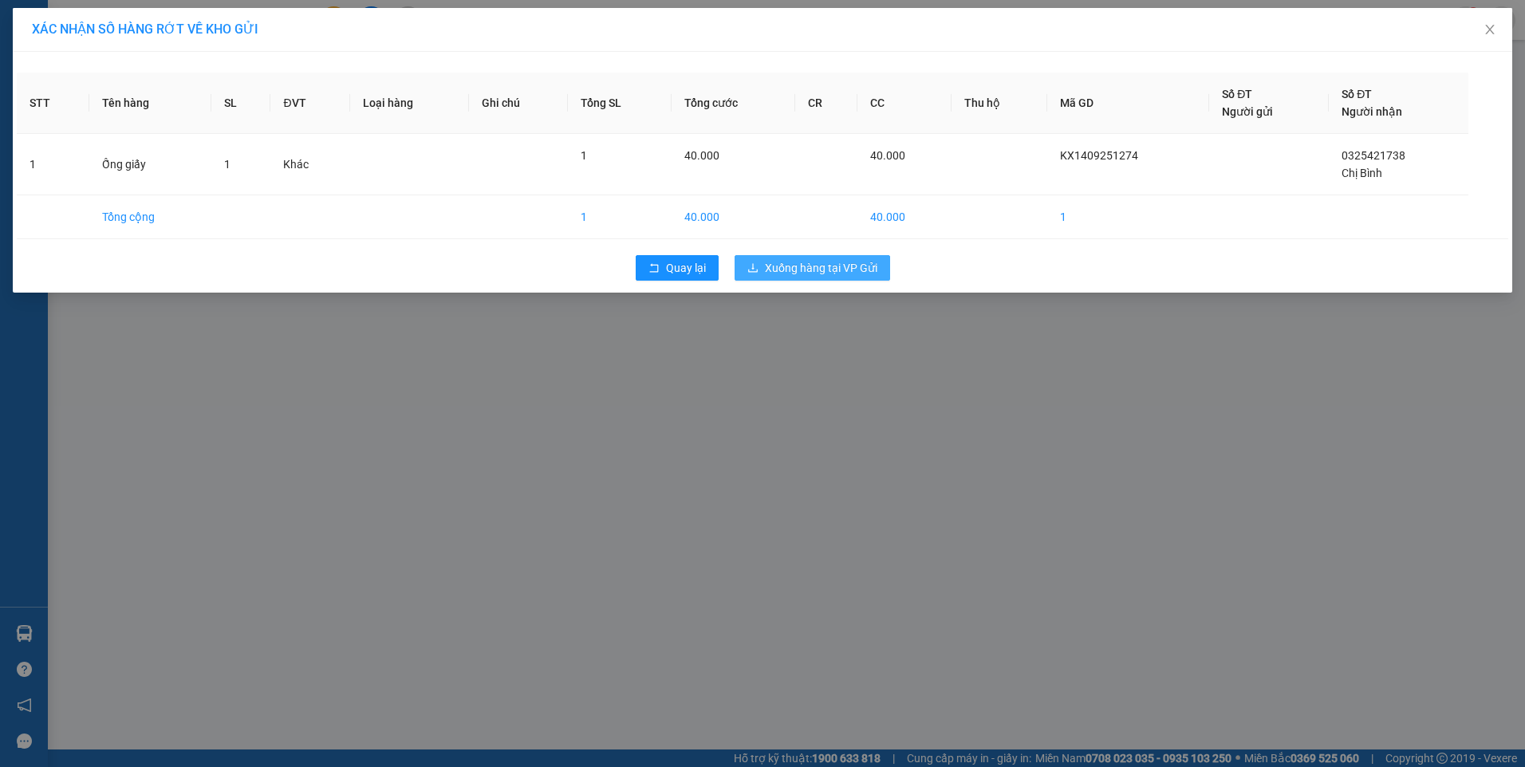
click at [822, 262] on span "Xuống hàng tại VP Gửi" at bounding box center [821, 268] width 112 height 18
